Goal: Navigation & Orientation: Find specific page/section

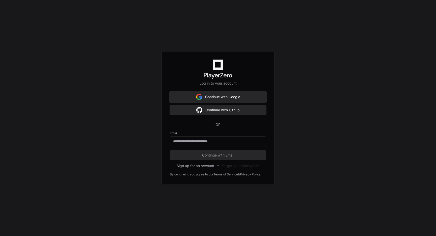
click at [205, 95] on button "Continue with Google" at bounding box center [218, 97] width 96 height 10
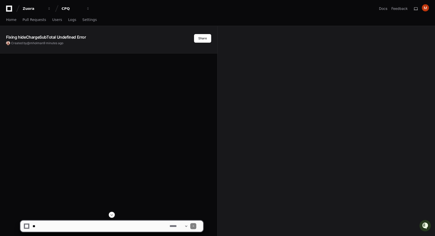
click at [175, 12] on div "Zuora CPQ Docs Feedback" at bounding box center [217, 8] width 423 height 9
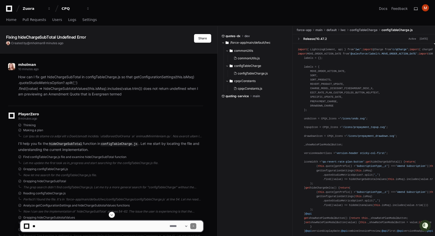
click at [71, 118] on div "PlayerZero 9 minutes ago" at bounding box center [105, 117] width 195 height 9
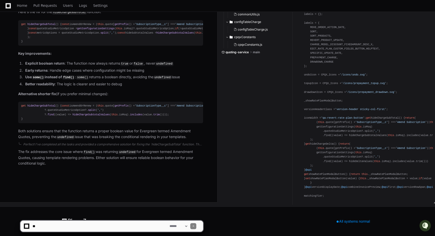
scroll to position [546, 0]
